Goal: Transaction & Acquisition: Download file/media

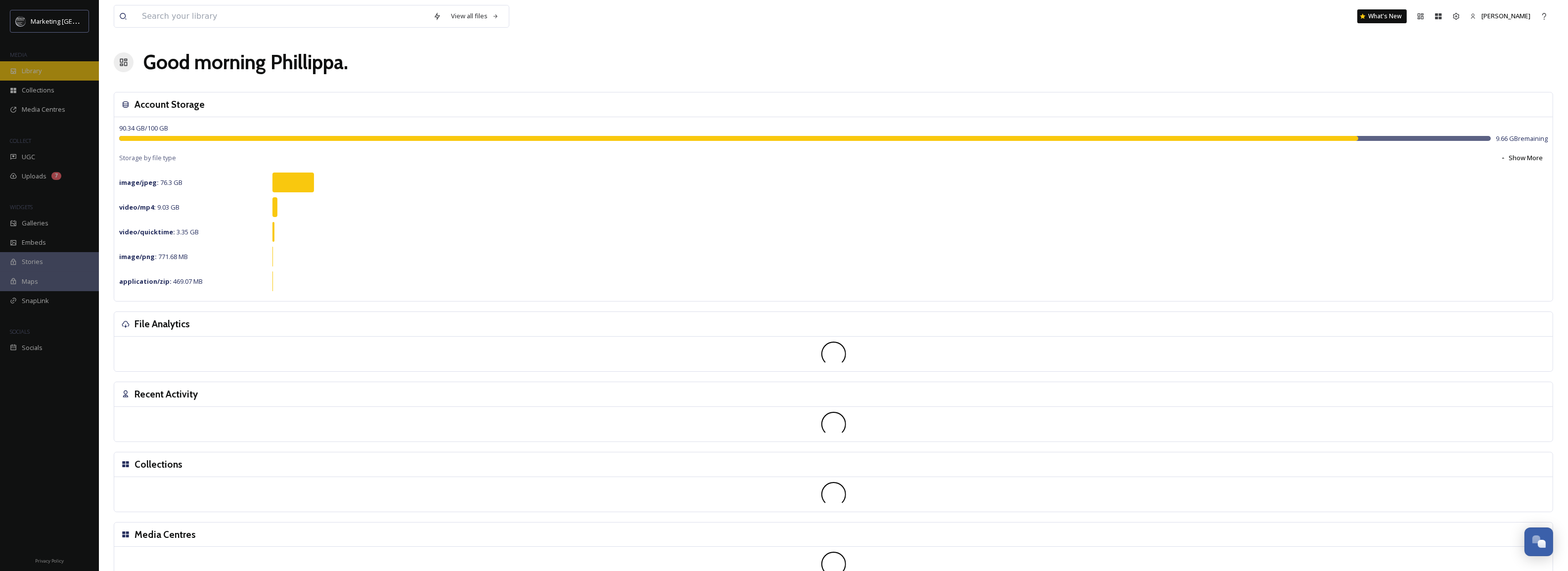
click at [47, 64] on div "Library" at bounding box center [49, 71] width 99 height 19
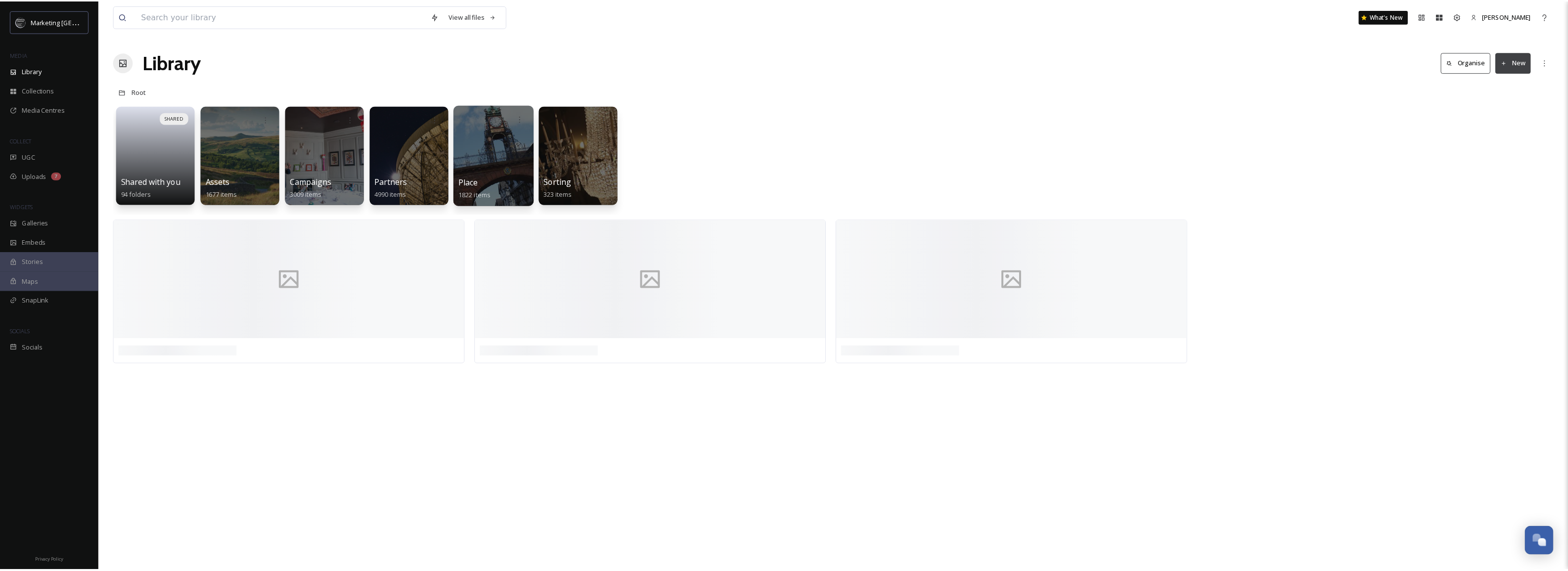
scroll to position [376, 0]
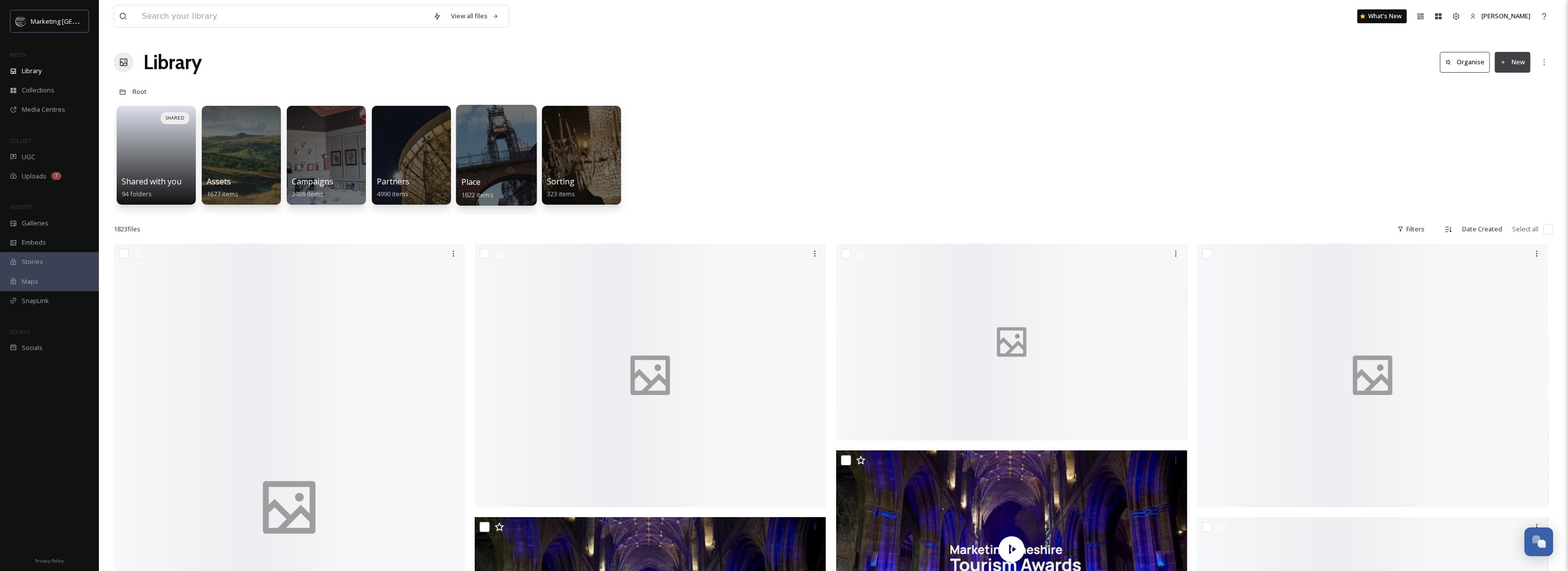
click at [490, 159] on div at bounding box center [496, 155] width 81 height 101
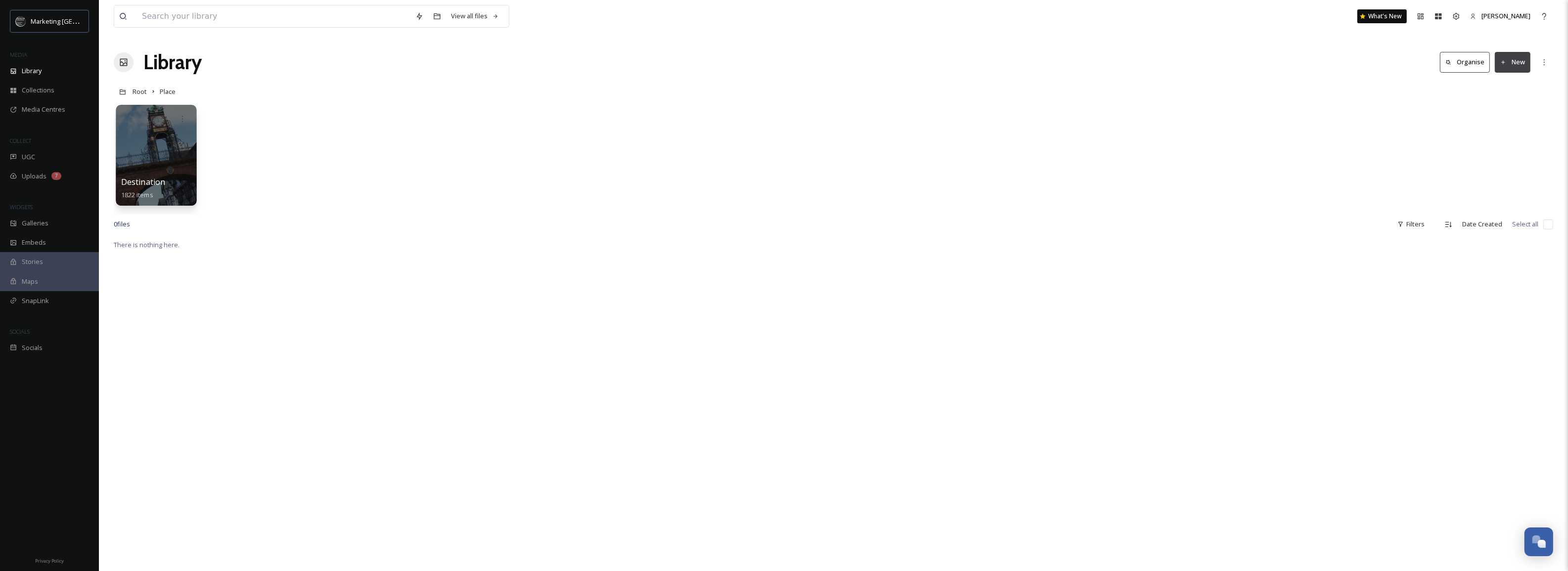
click at [134, 160] on div at bounding box center [156, 155] width 81 height 101
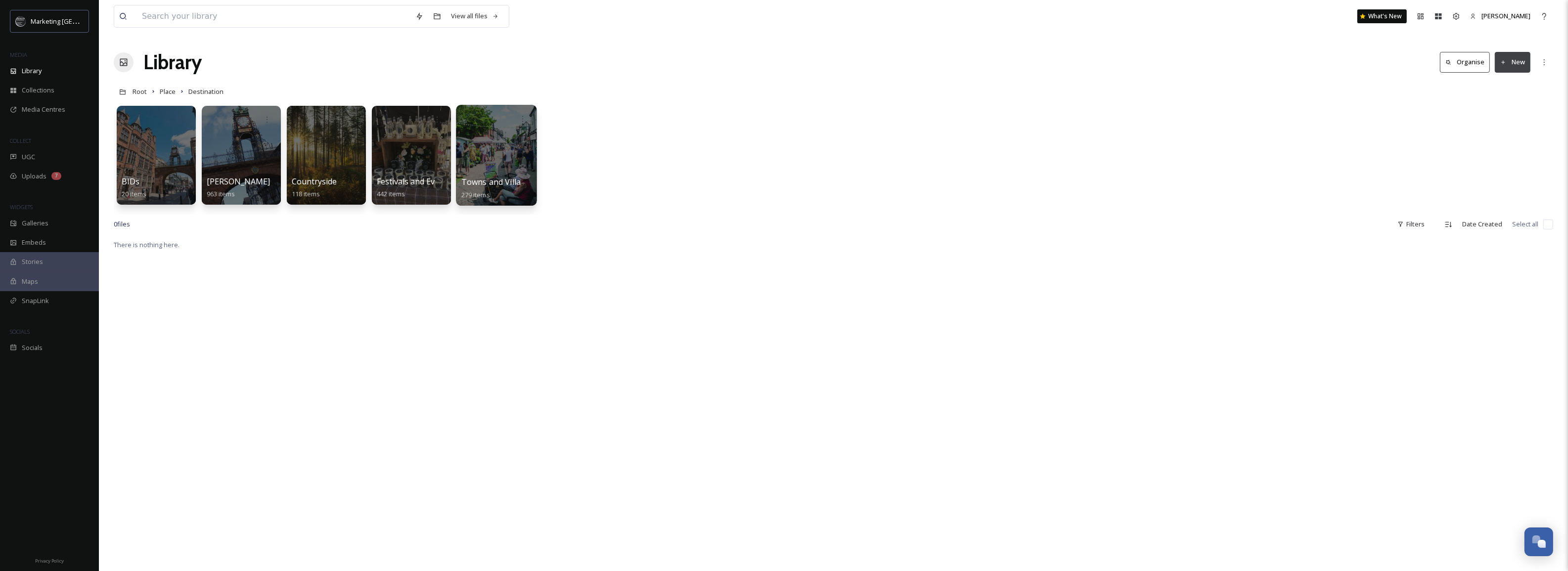
click at [485, 159] on div at bounding box center [496, 155] width 81 height 101
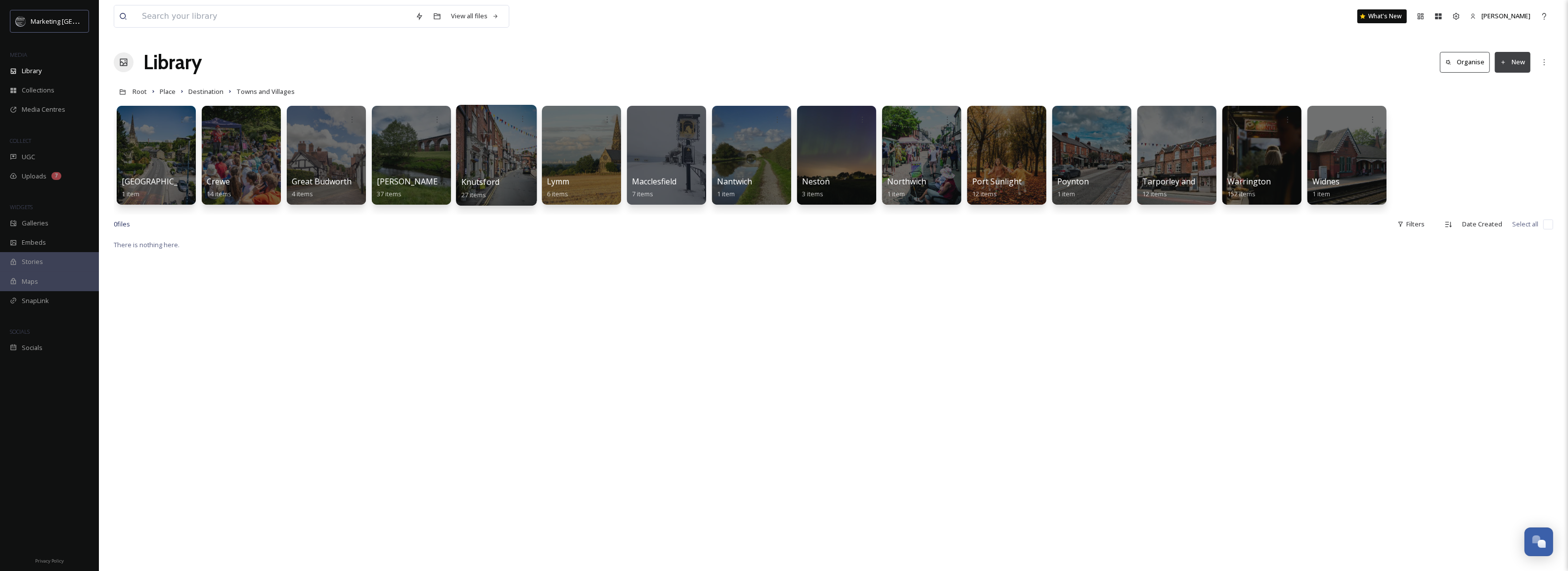
click at [489, 151] on div at bounding box center [496, 155] width 81 height 101
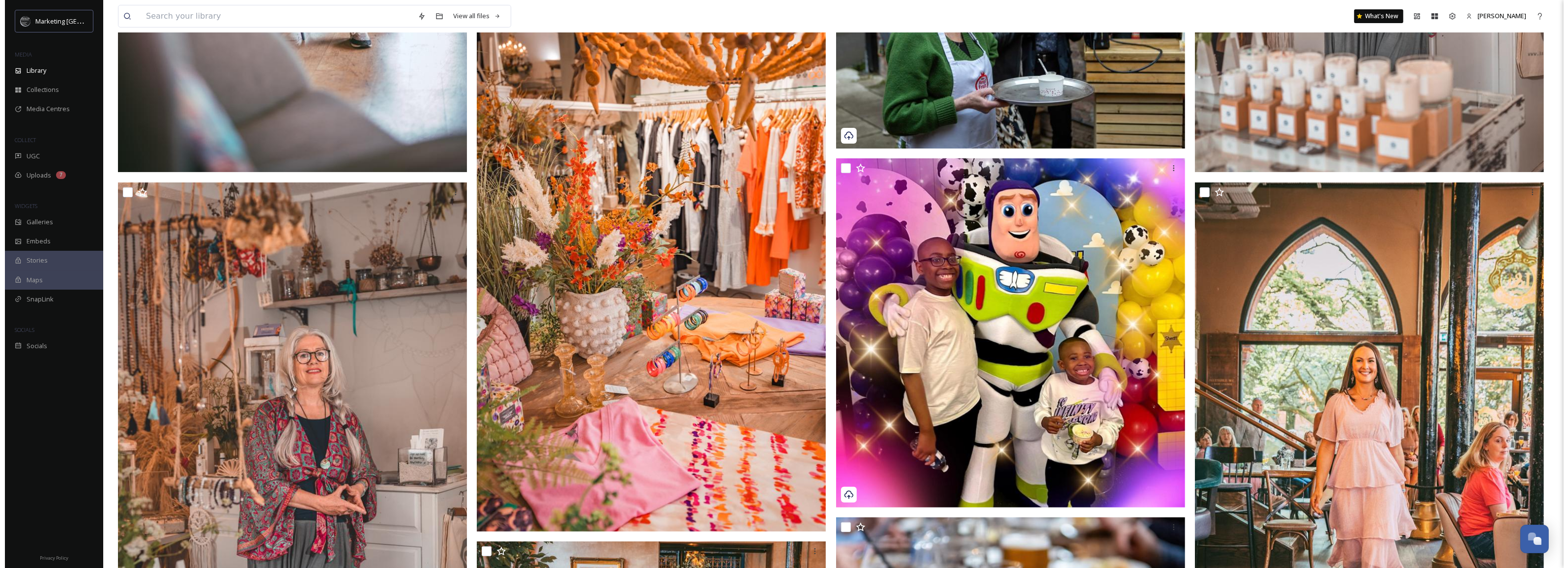
scroll to position [490, 0]
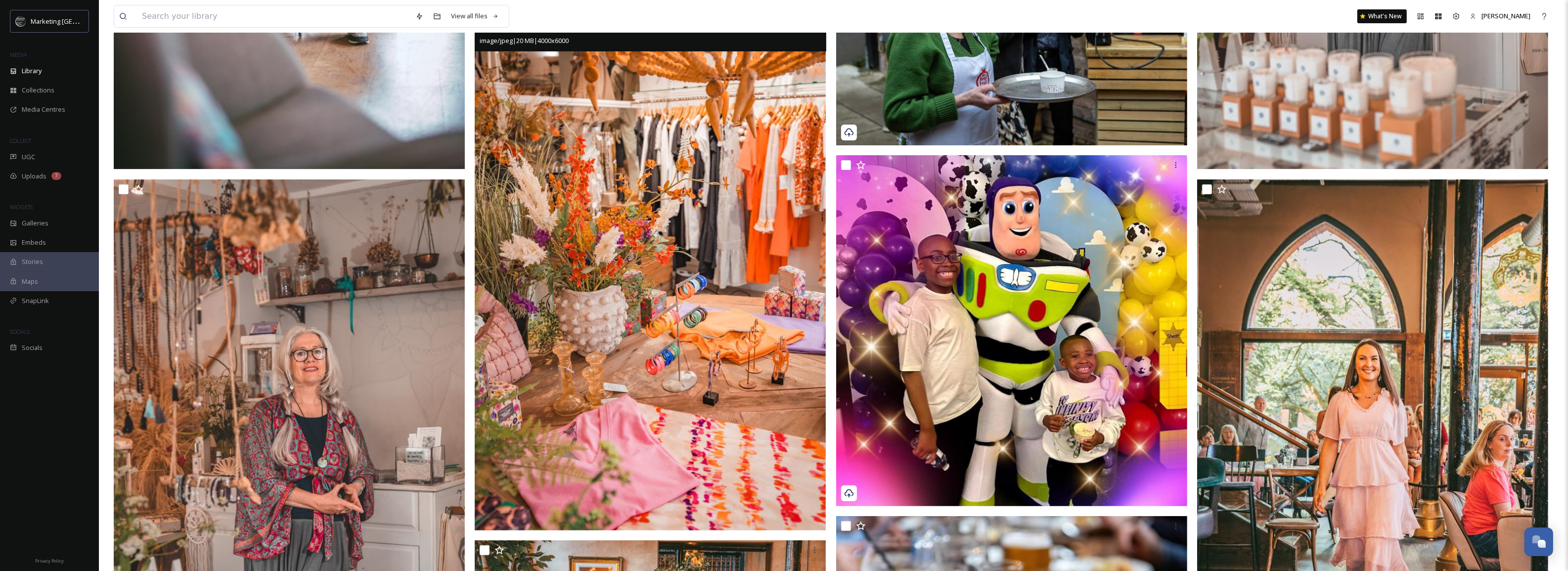
click at [737, 219] on img at bounding box center [650, 267] width 351 height 527
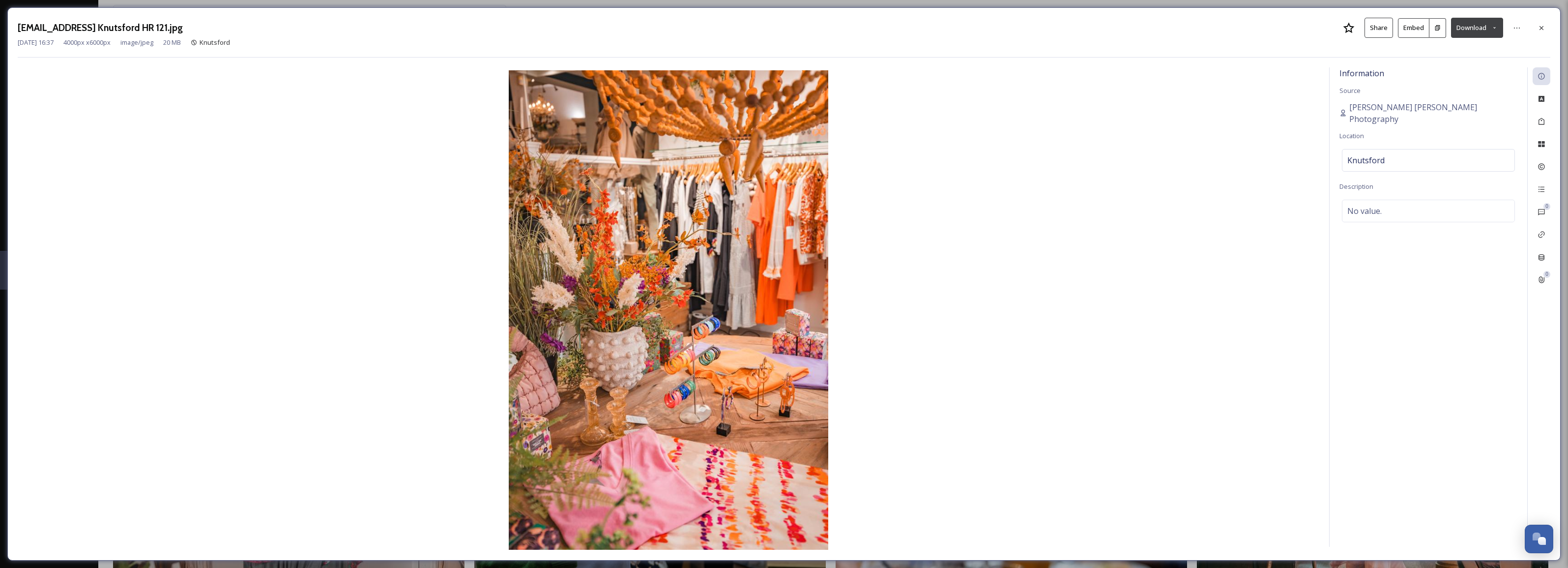
click at [1485, 28] on button "Download" at bounding box center [1476, 28] width 52 height 20
click at [1471, 69] on span "Download Large (1333 x 2000)" at bounding box center [1448, 69] width 86 height 10
